Goal: Task Accomplishment & Management: Use online tool/utility

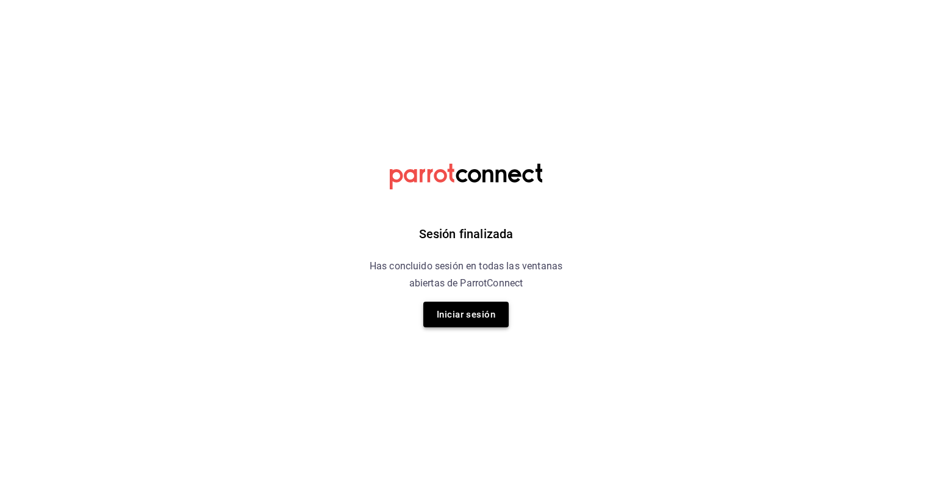
click at [475, 315] on button "Iniciar sesión" at bounding box center [465, 314] width 85 height 26
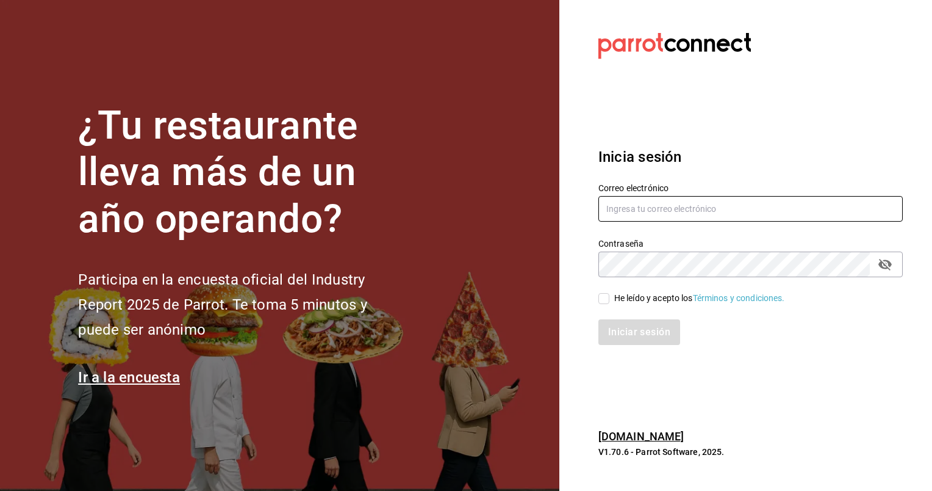
type input "animal.masaryk@grupocosteno.com"
drag, startPoint x: 602, startPoint y: 300, endPoint x: 633, endPoint y: 343, distance: 53.3
click at [633, 343] on div "Correo electrónico animal.masaryk@grupocosteno.com Contraseña Contraseña He leí…" at bounding box center [743, 257] width 319 height 178
click at [605, 297] on input "He leído y acepto los Términos y condiciones." at bounding box center [604, 298] width 11 height 11
checkbox input "true"
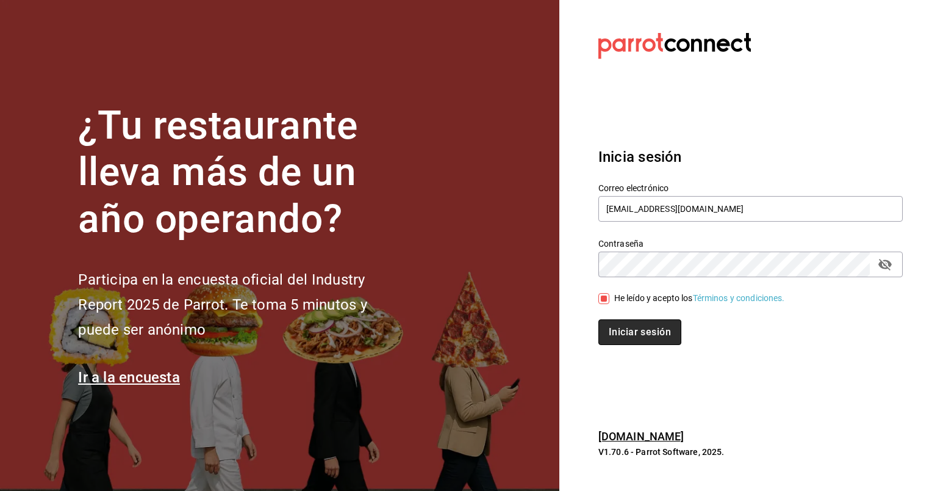
click at [625, 320] on button "Iniciar sesión" at bounding box center [640, 332] width 83 height 26
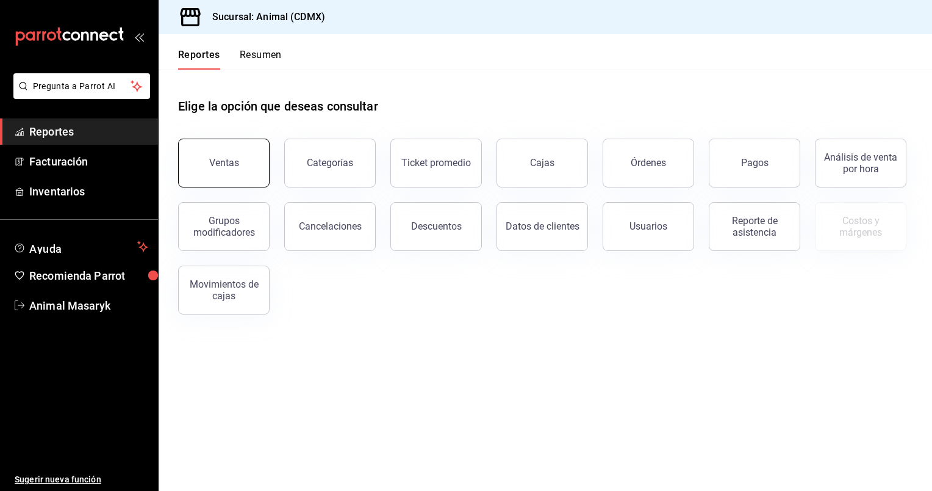
click at [204, 168] on button "Ventas" at bounding box center [224, 163] width 92 height 49
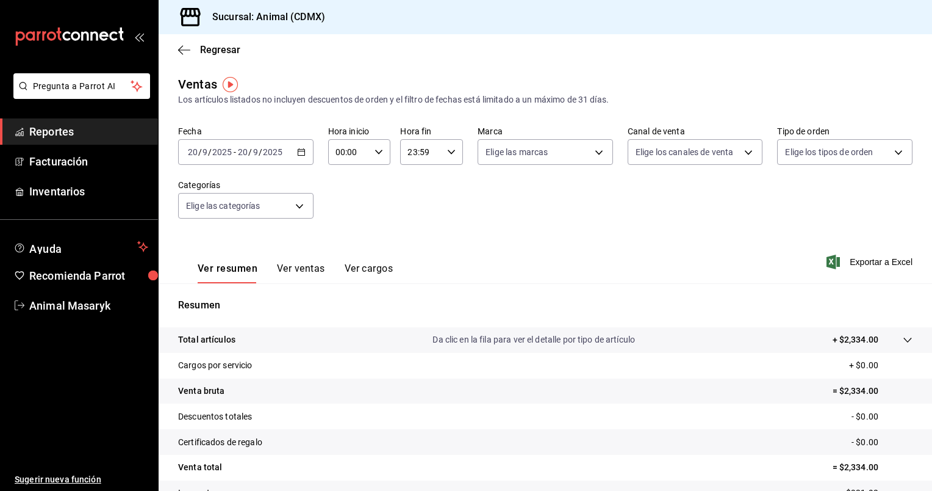
click at [300, 154] on icon "button" at bounding box center [301, 152] width 9 height 9
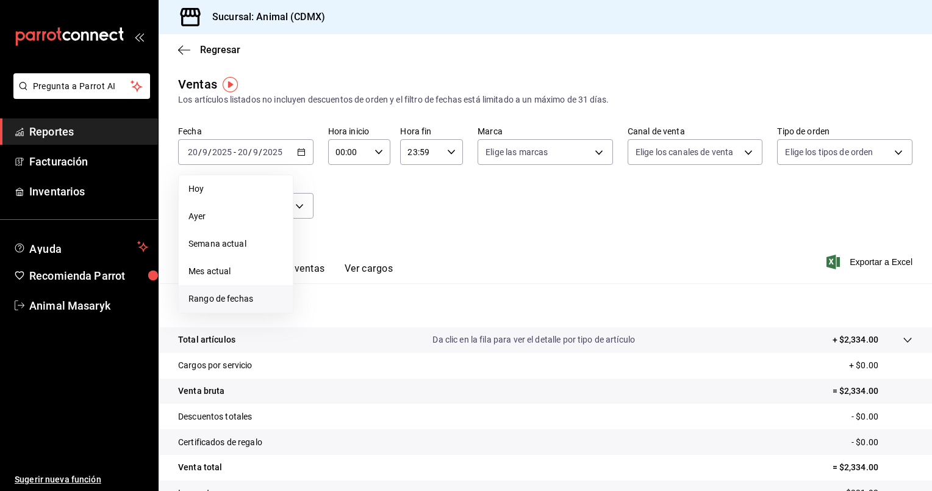
click at [243, 298] on span "Rango de fechas" at bounding box center [236, 298] width 95 height 13
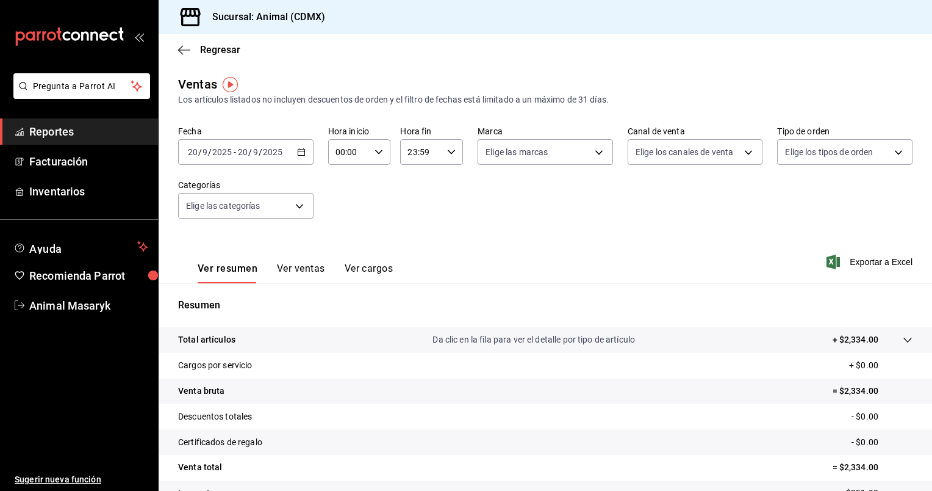
click at [375, 155] on icon "button" at bounding box center [379, 152] width 9 height 9
click at [373, 155] on div at bounding box center [466, 245] width 932 height 491
click at [453, 191] on div "Fecha [DATE] [DATE] - [DATE] [DATE] Hora inicio 00:00 Hora inicio Hora fin 23:5…" at bounding box center [545, 179] width 735 height 107
click at [297, 153] on icon "button" at bounding box center [301, 152] width 9 height 9
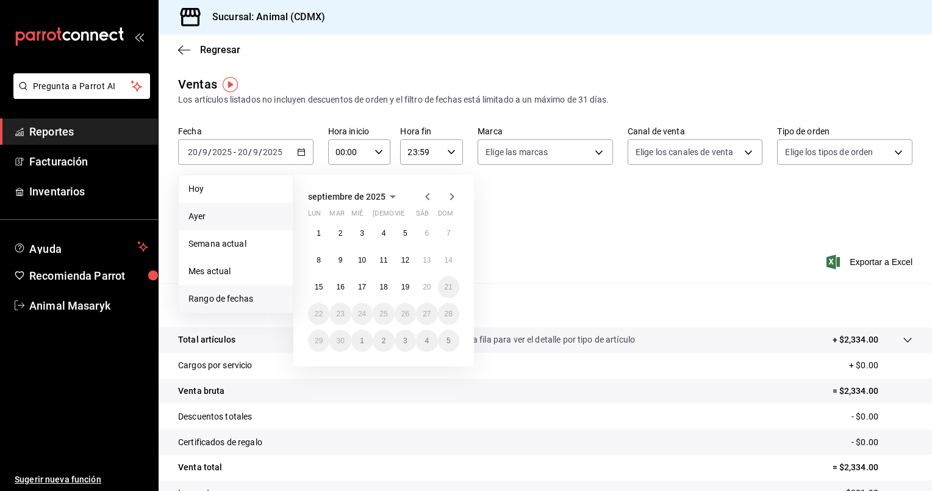
click at [200, 222] on span "Ayer" at bounding box center [236, 216] width 95 height 13
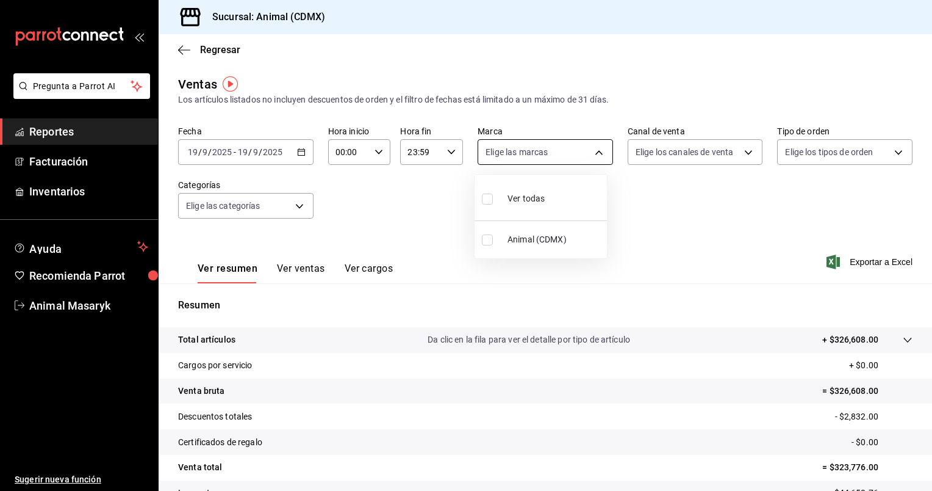
click at [592, 154] on body "Pregunta a Parrot AI Reportes Facturación Inventarios Ayuda Recomienda Parrot A…" at bounding box center [466, 245] width 932 height 491
click at [568, 190] on li "Ver todas" at bounding box center [541, 197] width 132 height 36
type input "cb0f6aec-1481-4e37-861c-bab9b3a65b14"
checkbox input "true"
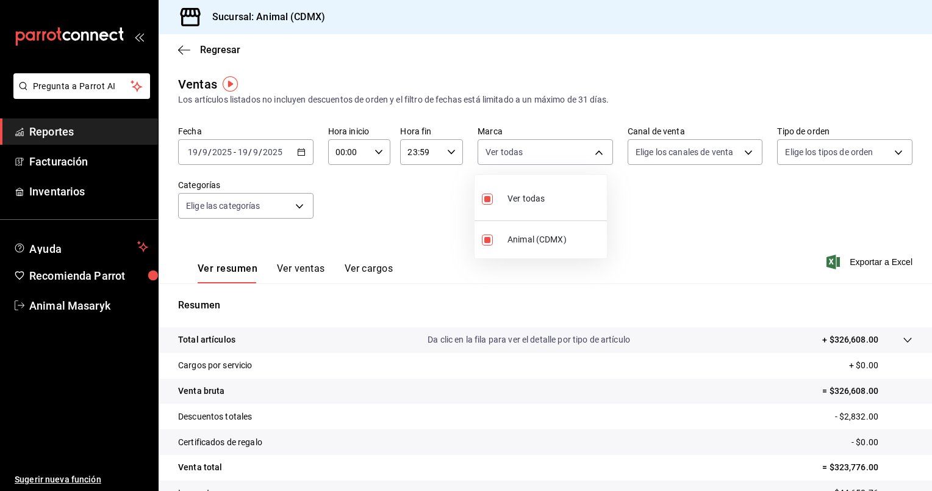
click at [674, 145] on div at bounding box center [466, 245] width 932 height 491
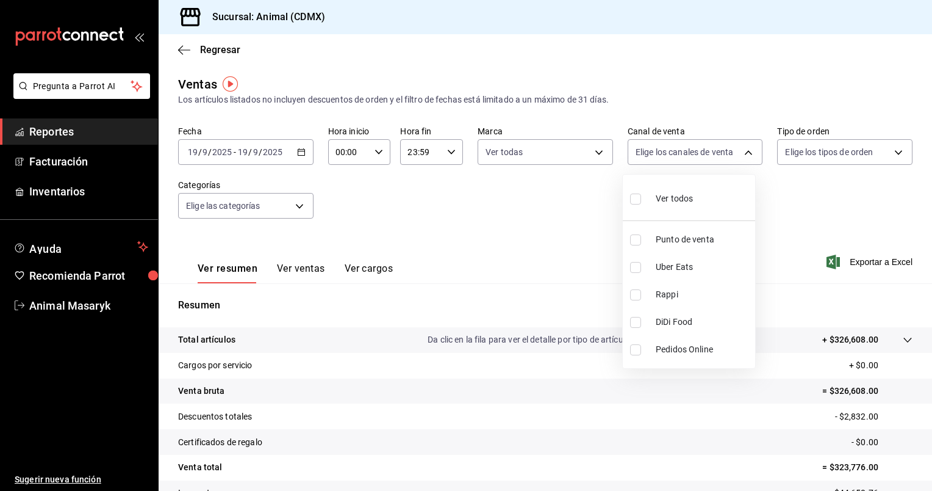
click at [674, 145] on body "Pregunta a Parrot AI Reportes Facturación Inventarios Ayuda Recomienda Parrot A…" at bounding box center [466, 245] width 932 height 491
click at [679, 185] on div "Ver todos" at bounding box center [661, 197] width 63 height 26
type input "PARROT,UBER_EATS,RAPPI,DIDI_FOOD,ONLINE"
checkbox input "true"
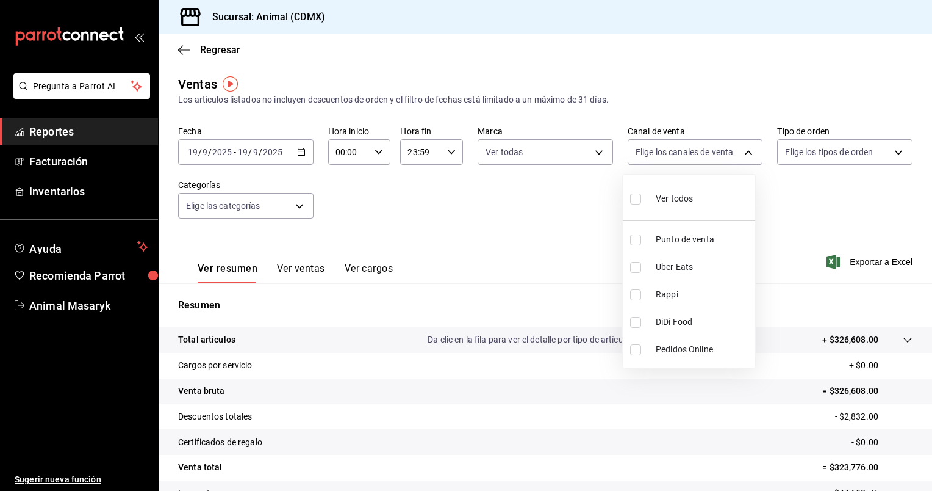
checkbox input "true"
click at [808, 146] on div at bounding box center [466, 245] width 932 height 491
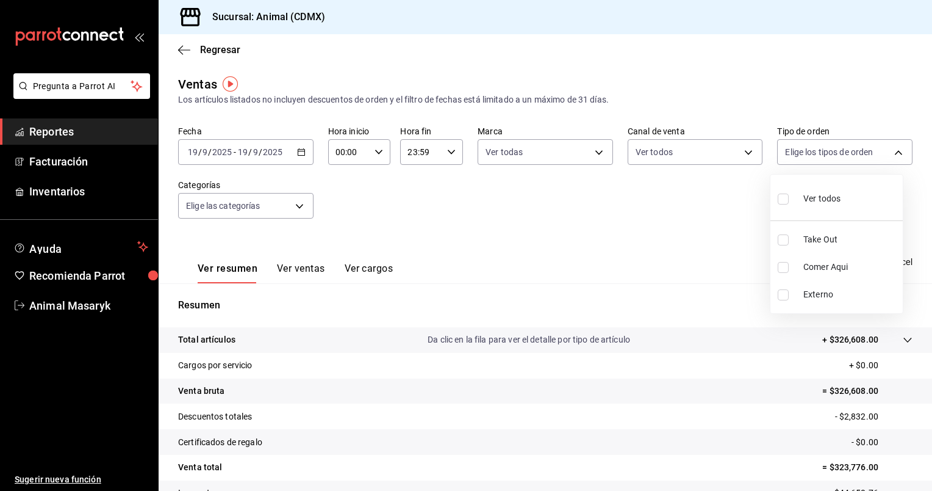
click at [808, 146] on body "Pregunta a Parrot AI Reportes Facturación Inventarios Ayuda Recomienda Parrot A…" at bounding box center [466, 245] width 932 height 491
click at [820, 198] on span "Ver todos" at bounding box center [822, 198] width 37 height 13
type input "ad44a823-99d3-4372-a913-4cf57f2a9ac0,b8ee5ff1-85c8-4a81-aa51-555e6c8ba0c6,EXTER…"
checkbox input "true"
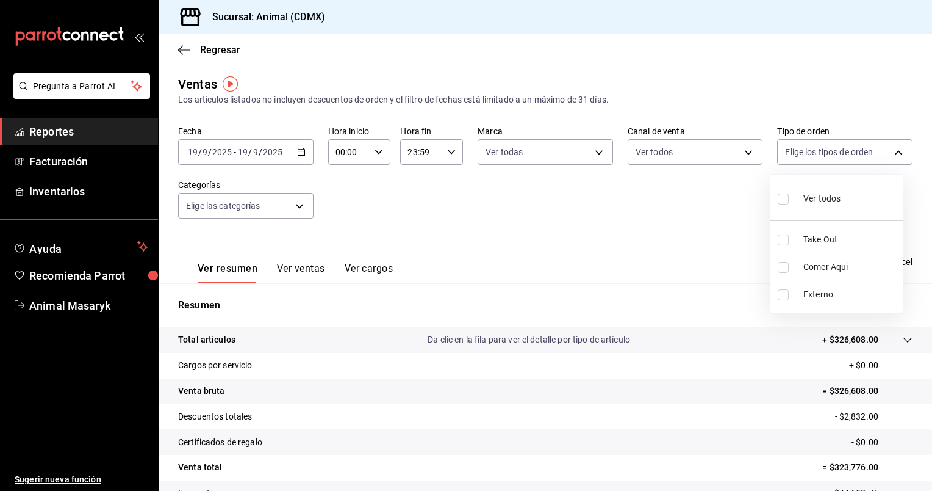
checkbox input "true"
click at [297, 209] on div at bounding box center [466, 245] width 932 height 491
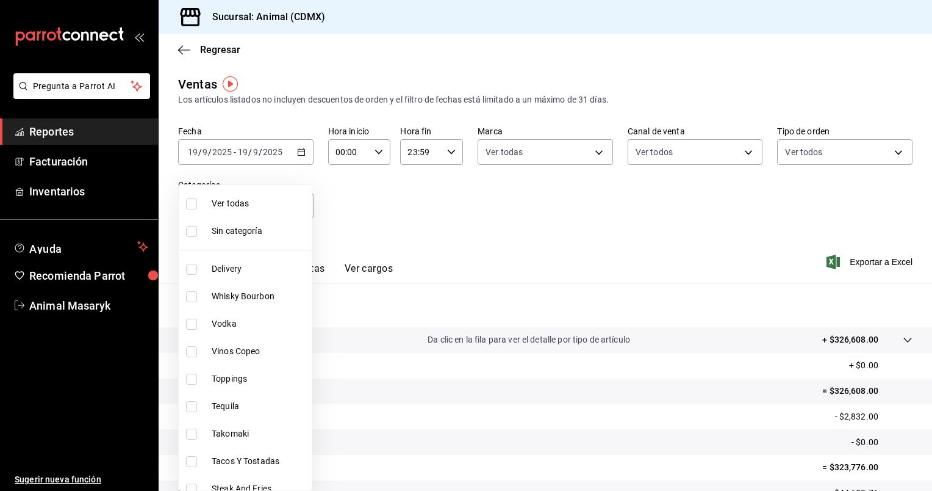
click at [297, 209] on body "Pregunta a Parrot AI Reportes Facturación Inventarios Ayuda Recomienda Parrot A…" at bounding box center [466, 245] width 932 height 491
click at [268, 207] on span "Ver todas" at bounding box center [259, 203] width 95 height 13
type input "281688af-6220-48ae-86b9-ca5e6f63eb3e,2ffeebaa-176c-4024-95f8-553ffecca8da,37769…"
checkbox input "true"
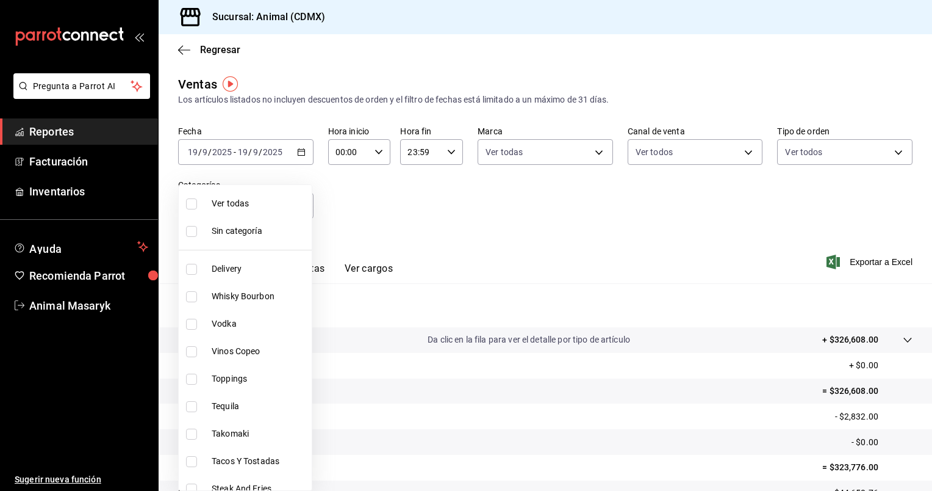
checkbox input "true"
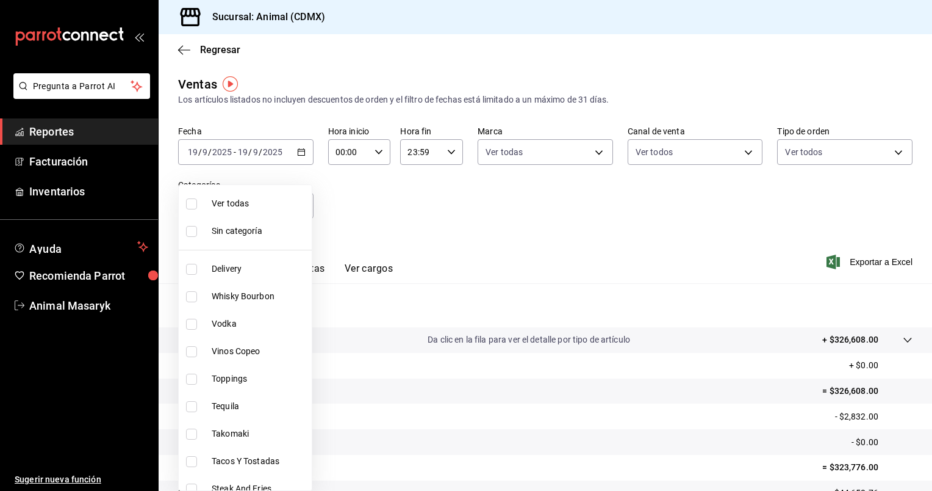
checkbox input "true"
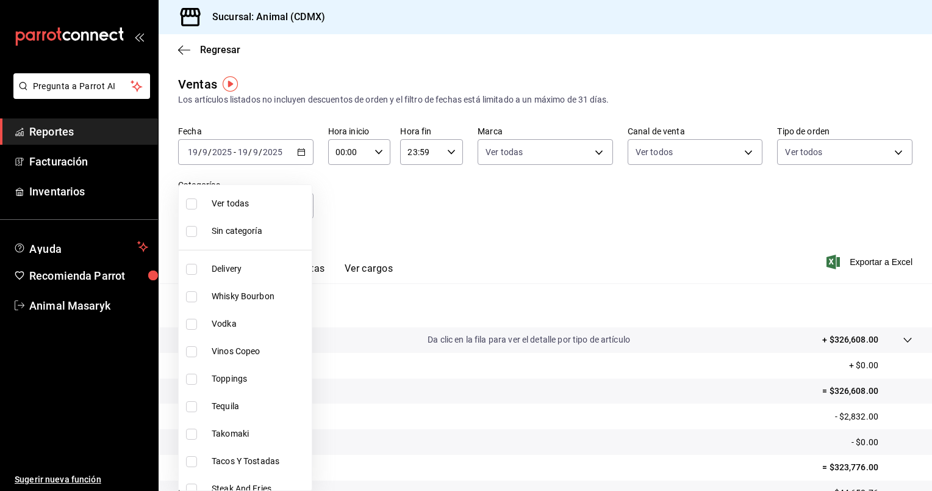
checkbox input "true"
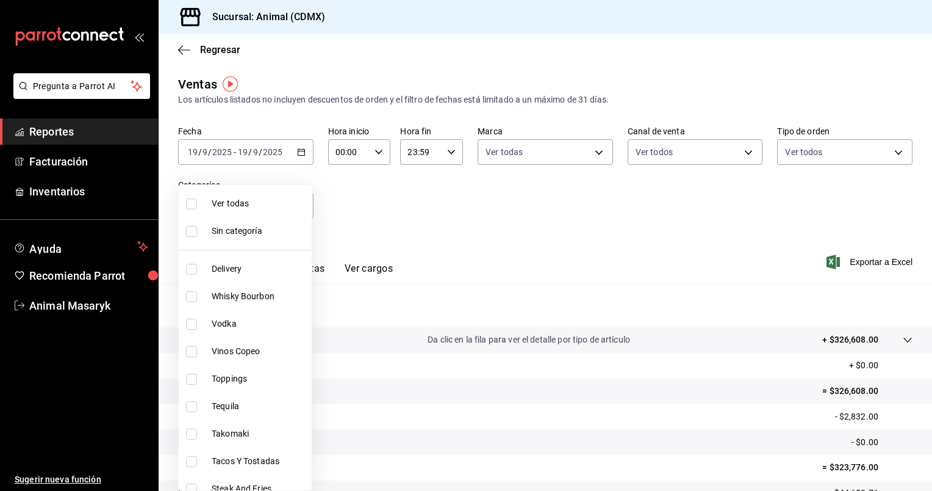
checkbox input "true"
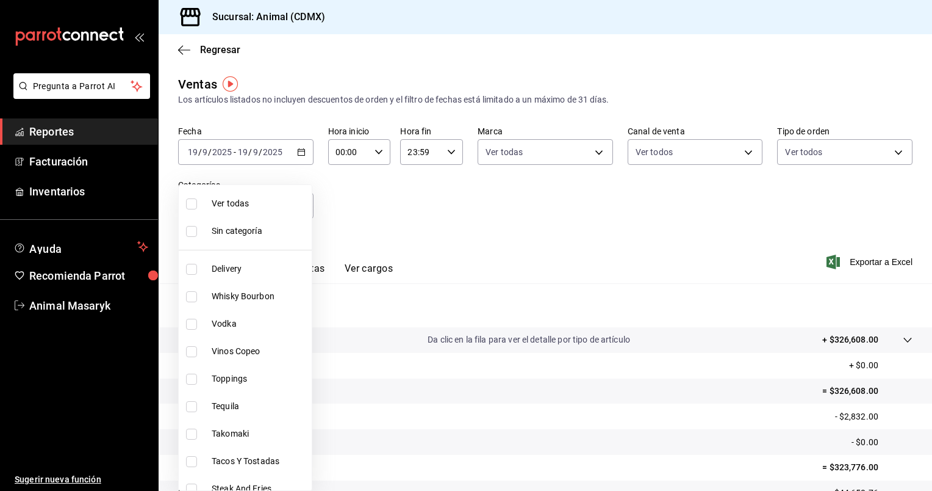
checkbox input "true"
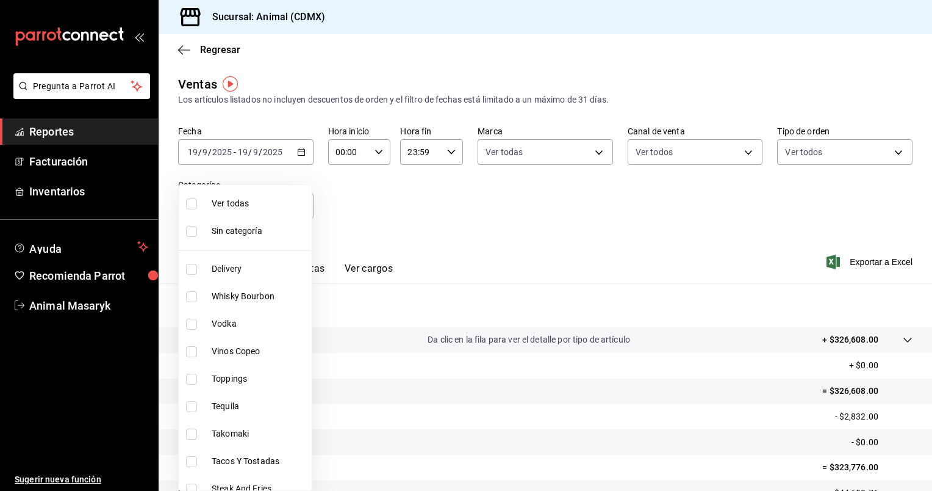
checkbox input "true"
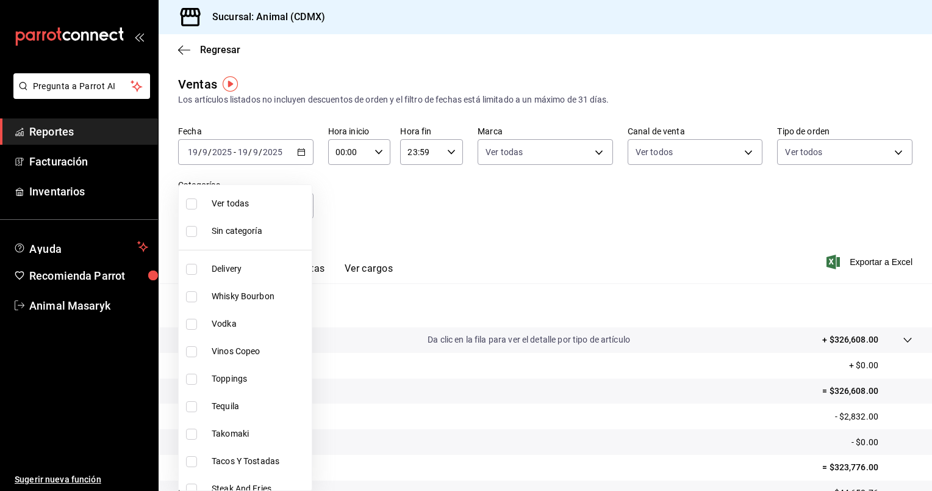
checkbox input "true"
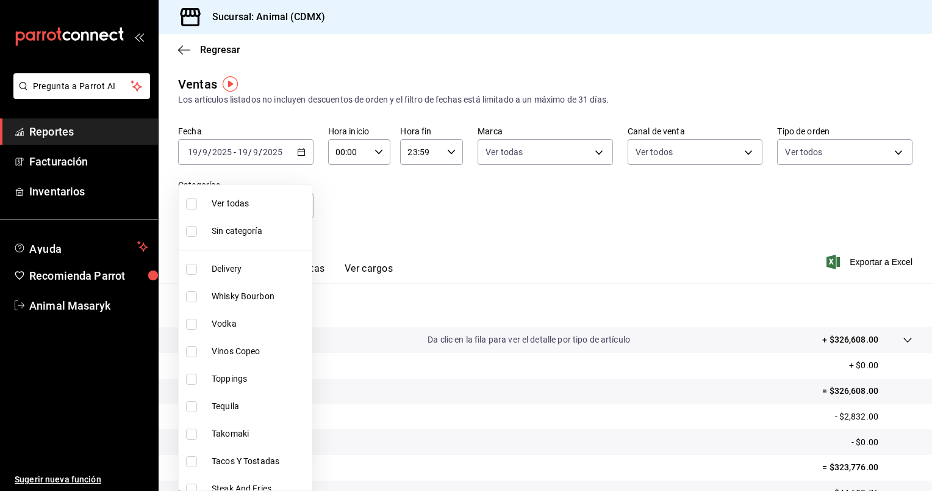
checkbox input "true"
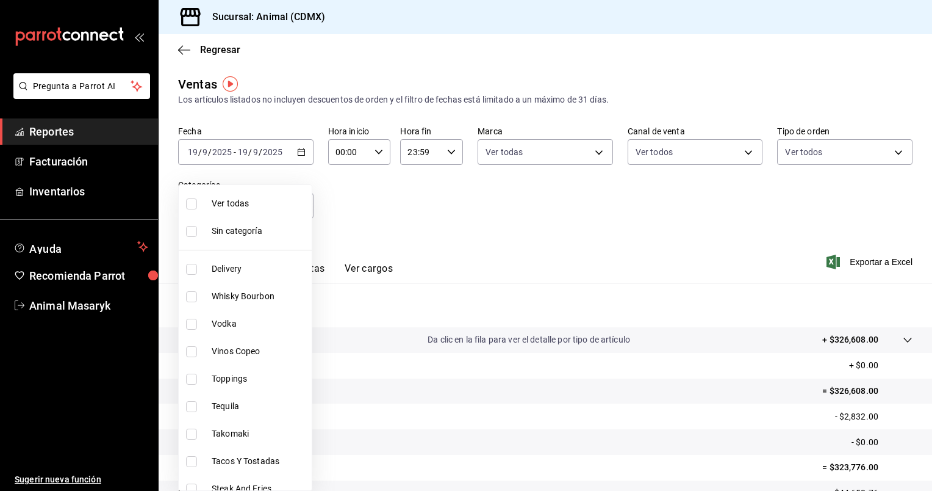
checkbox input "true"
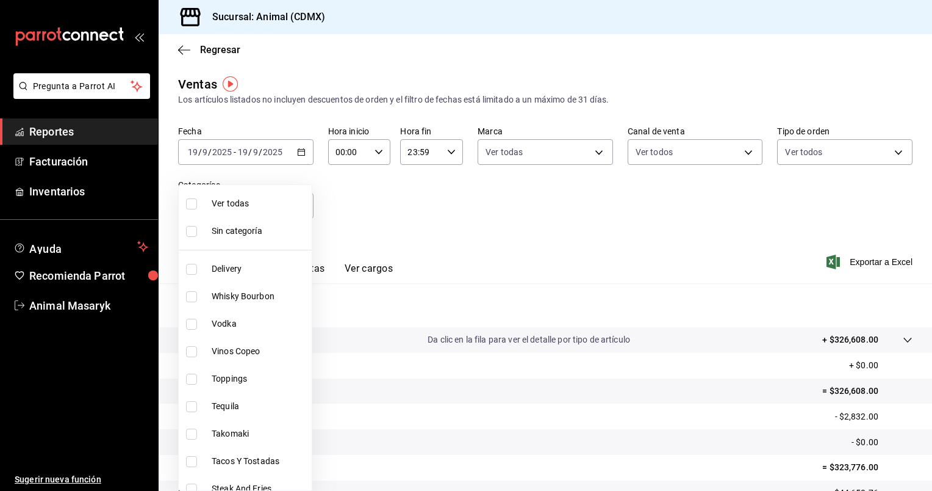
checkbox input "true"
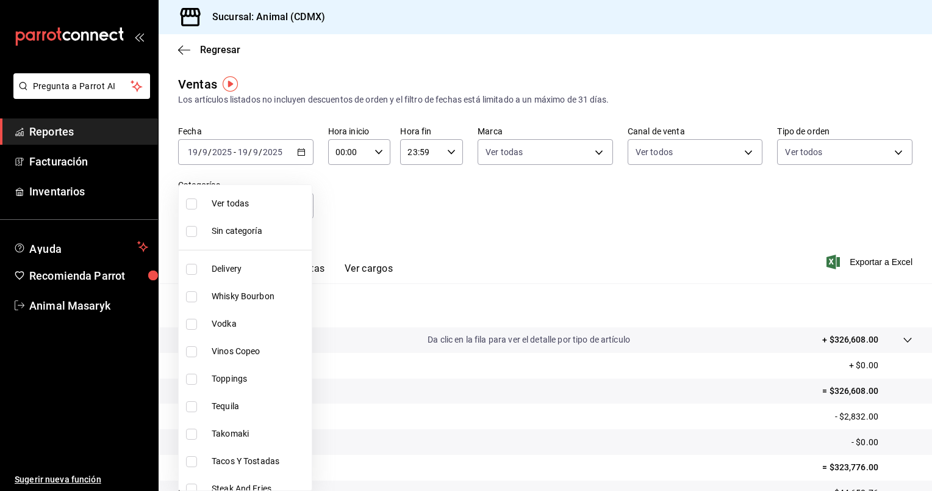
checkbox input "true"
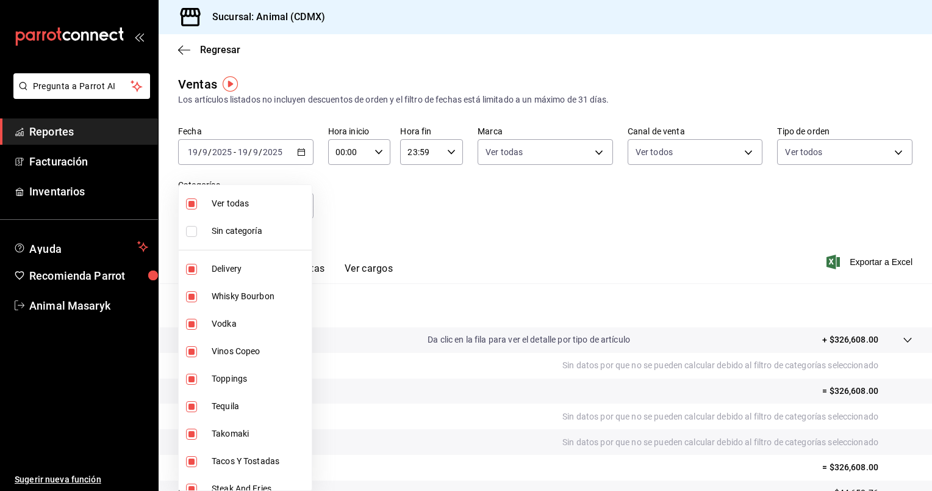
click at [681, 219] on div at bounding box center [466, 245] width 932 height 491
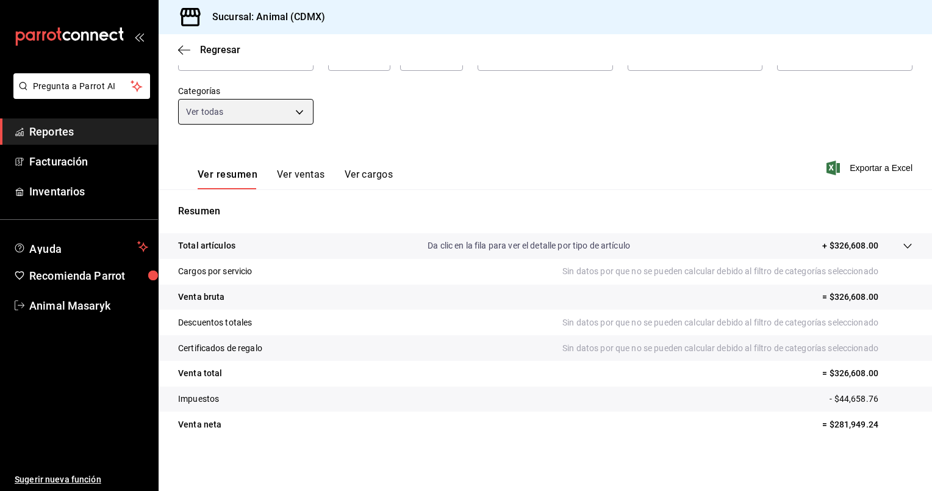
scroll to position [94, 0]
click at [353, 254] on tr "Total artículos Da clic en la fila para ver el detalle por tipo de artículo + $…" at bounding box center [546, 246] width 774 height 26
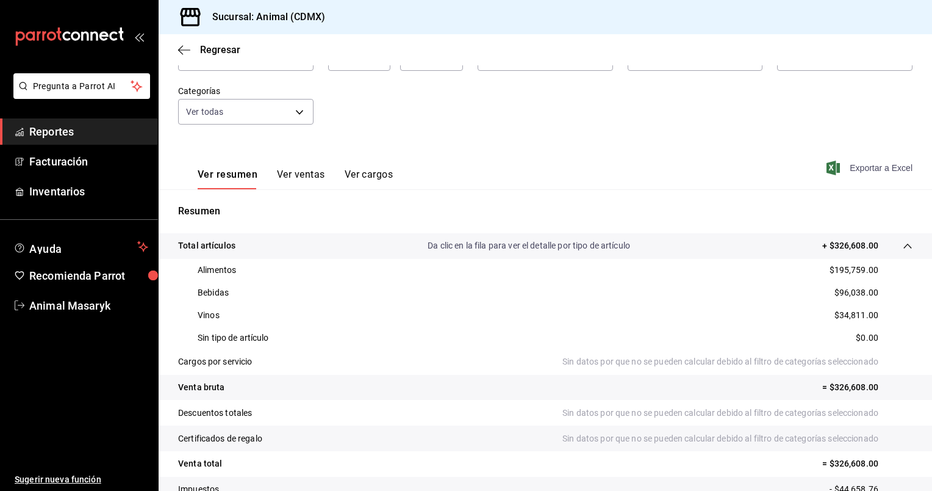
click at [871, 171] on span "Exportar a Excel" at bounding box center [871, 167] width 84 height 15
